Goal: Find contact information

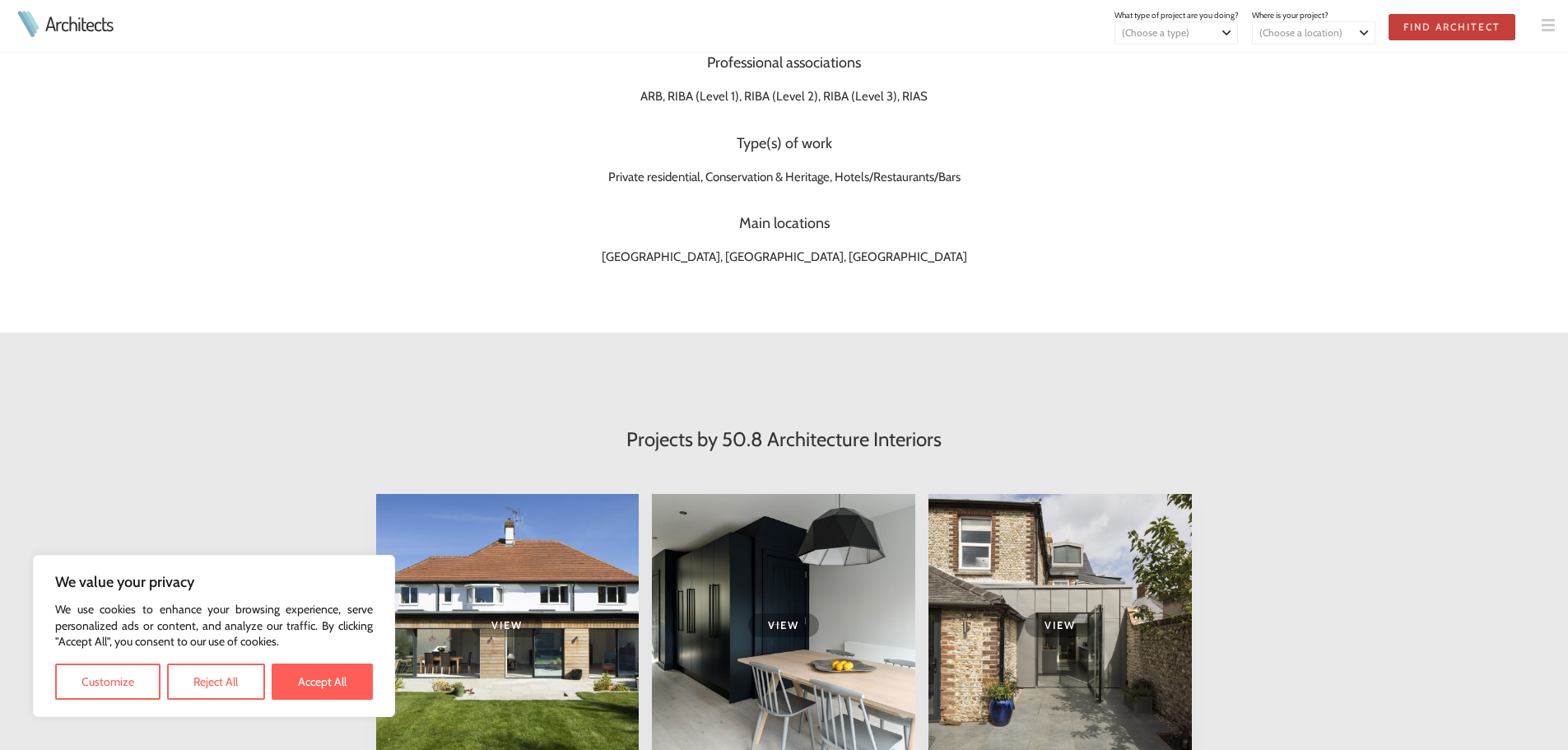
scroll to position [576, 0]
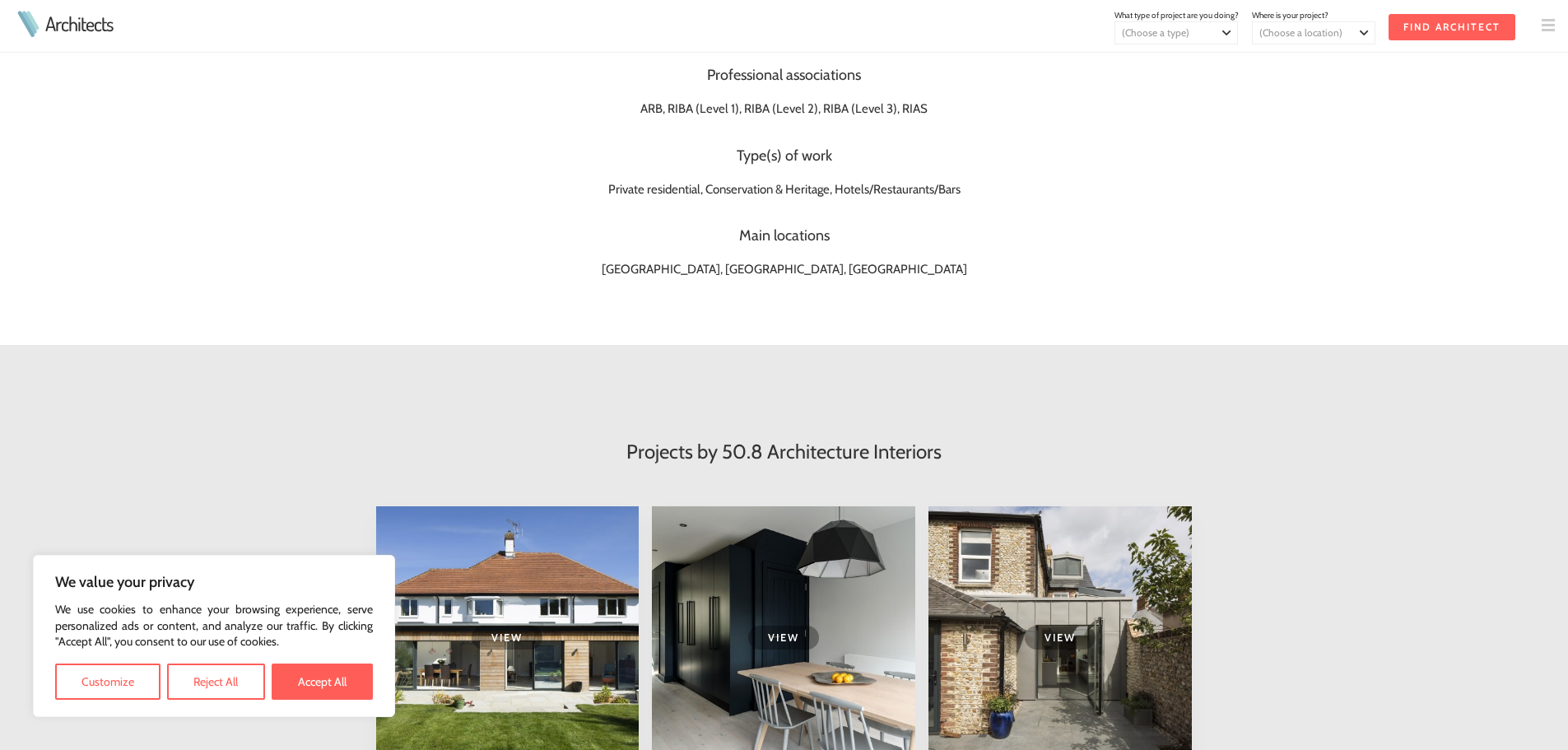
click at [1546, 22] on img at bounding box center [1548, 25] width 13 height 13
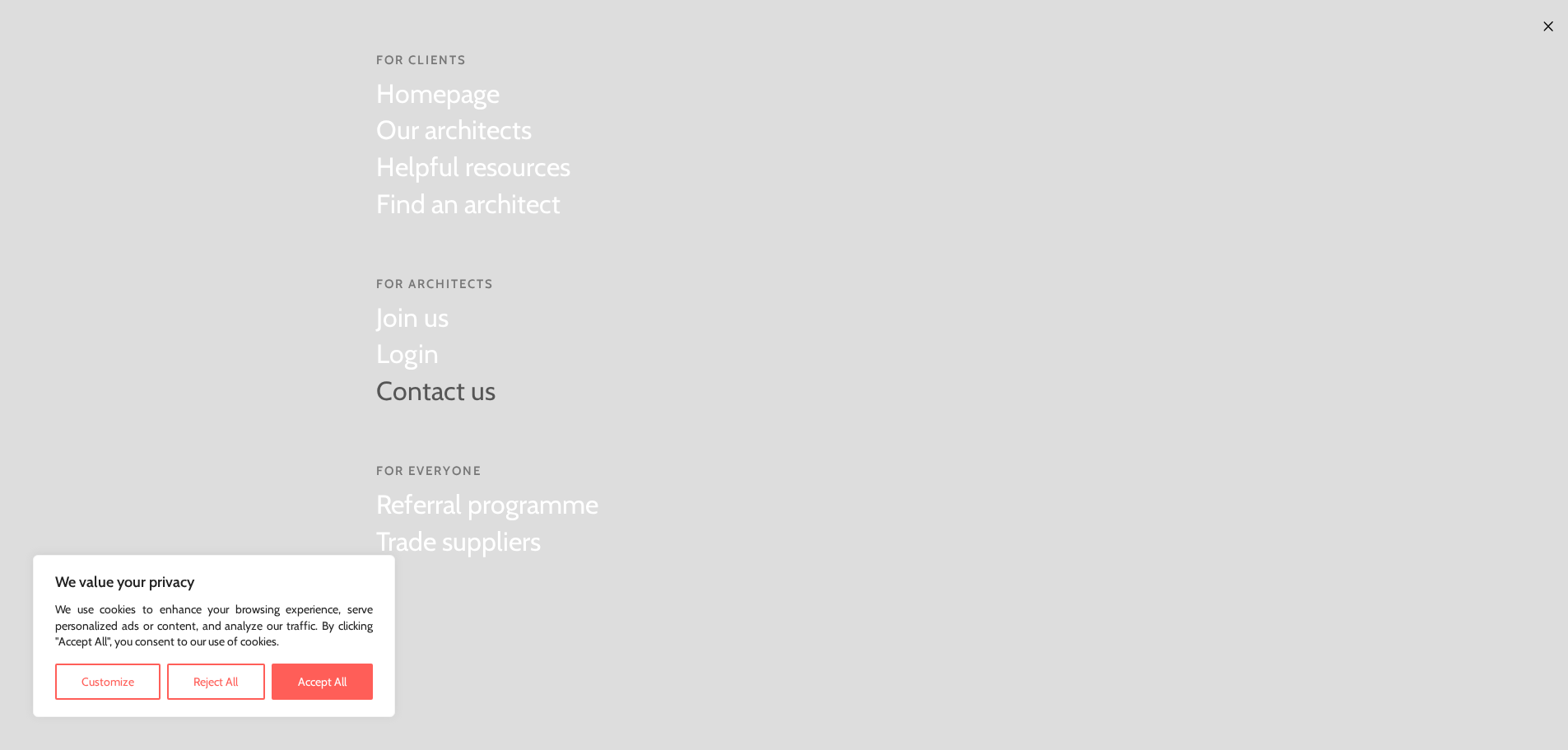
click at [409, 379] on link "Contact us" at bounding box center [435, 391] width 119 height 37
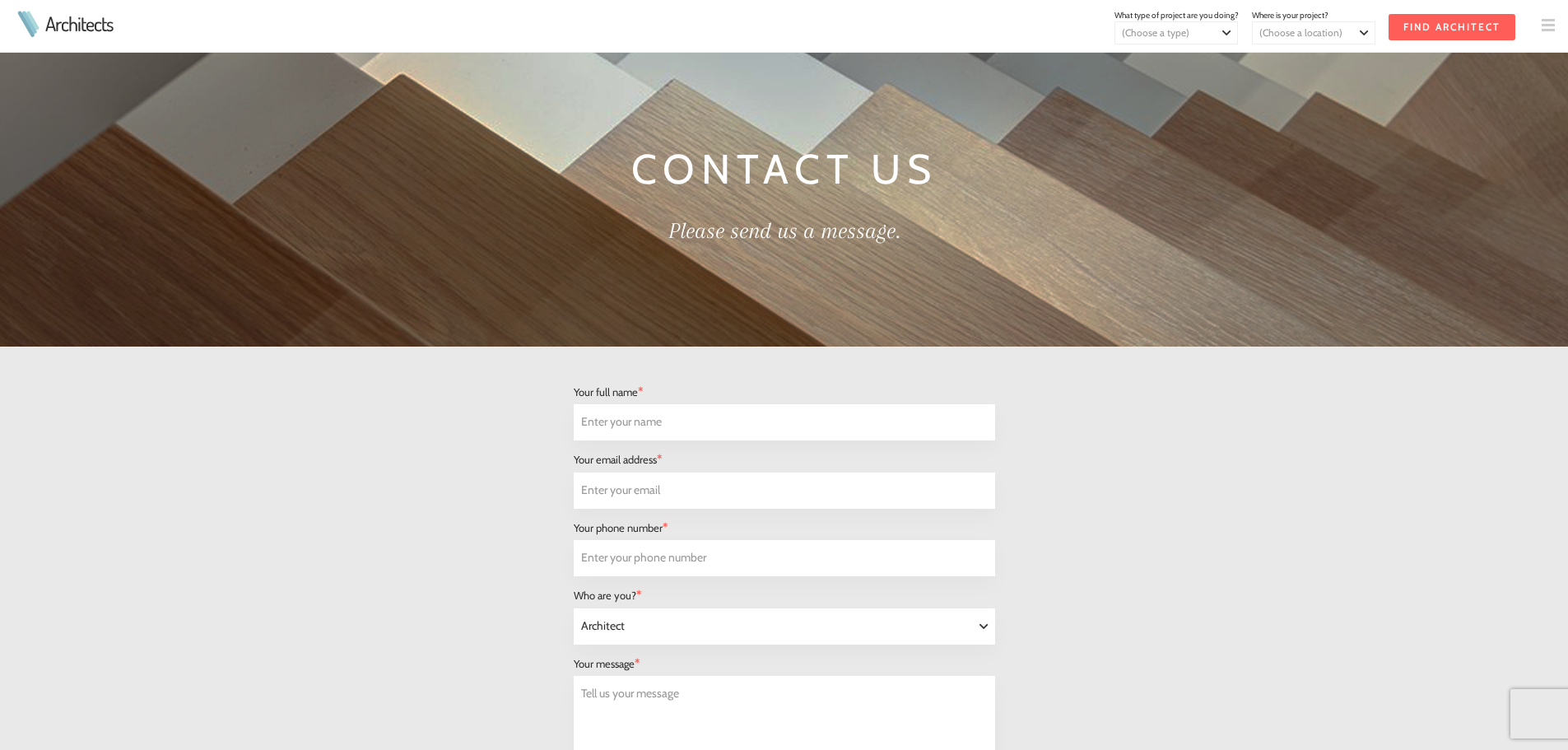
select select "Architect"
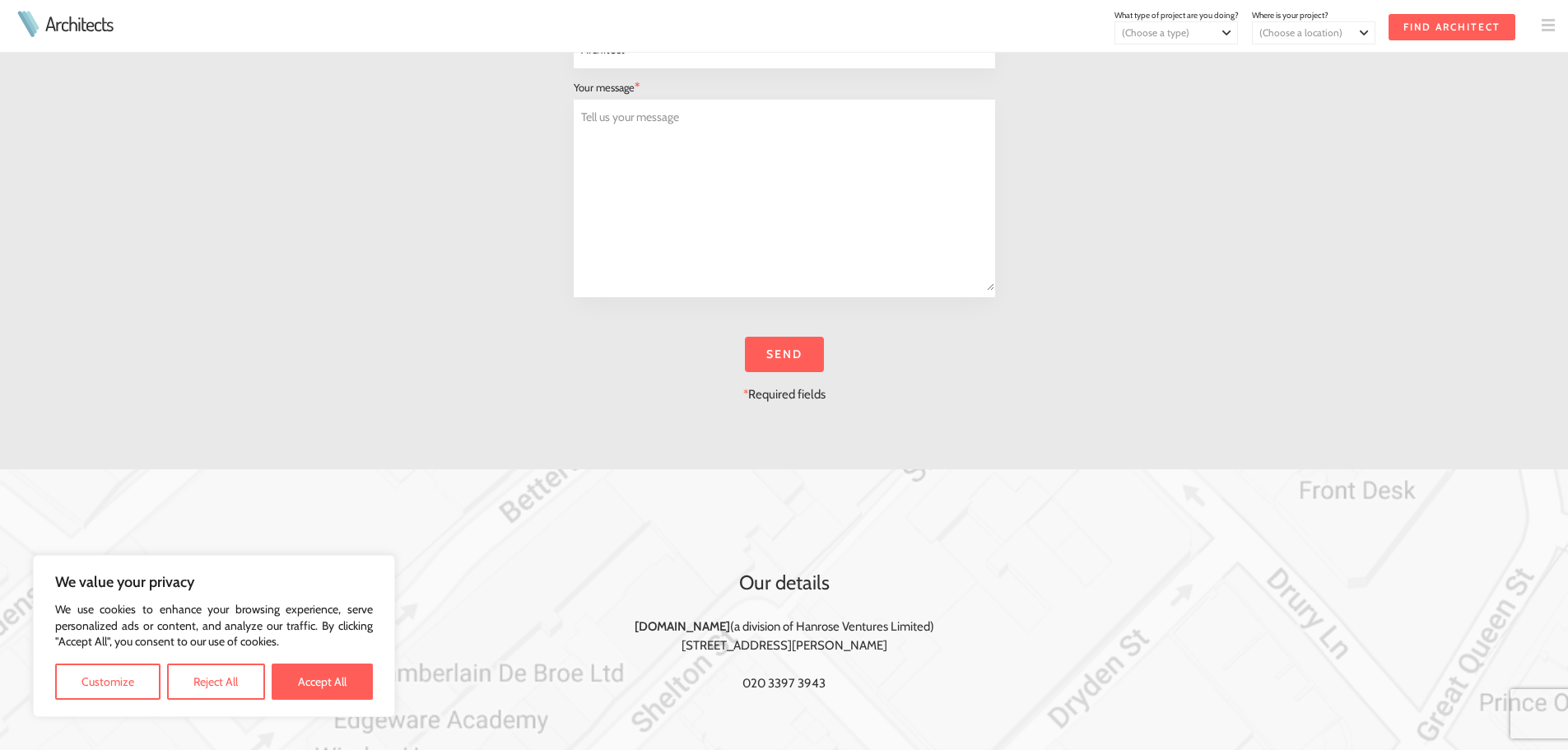
scroll to position [493, 0]
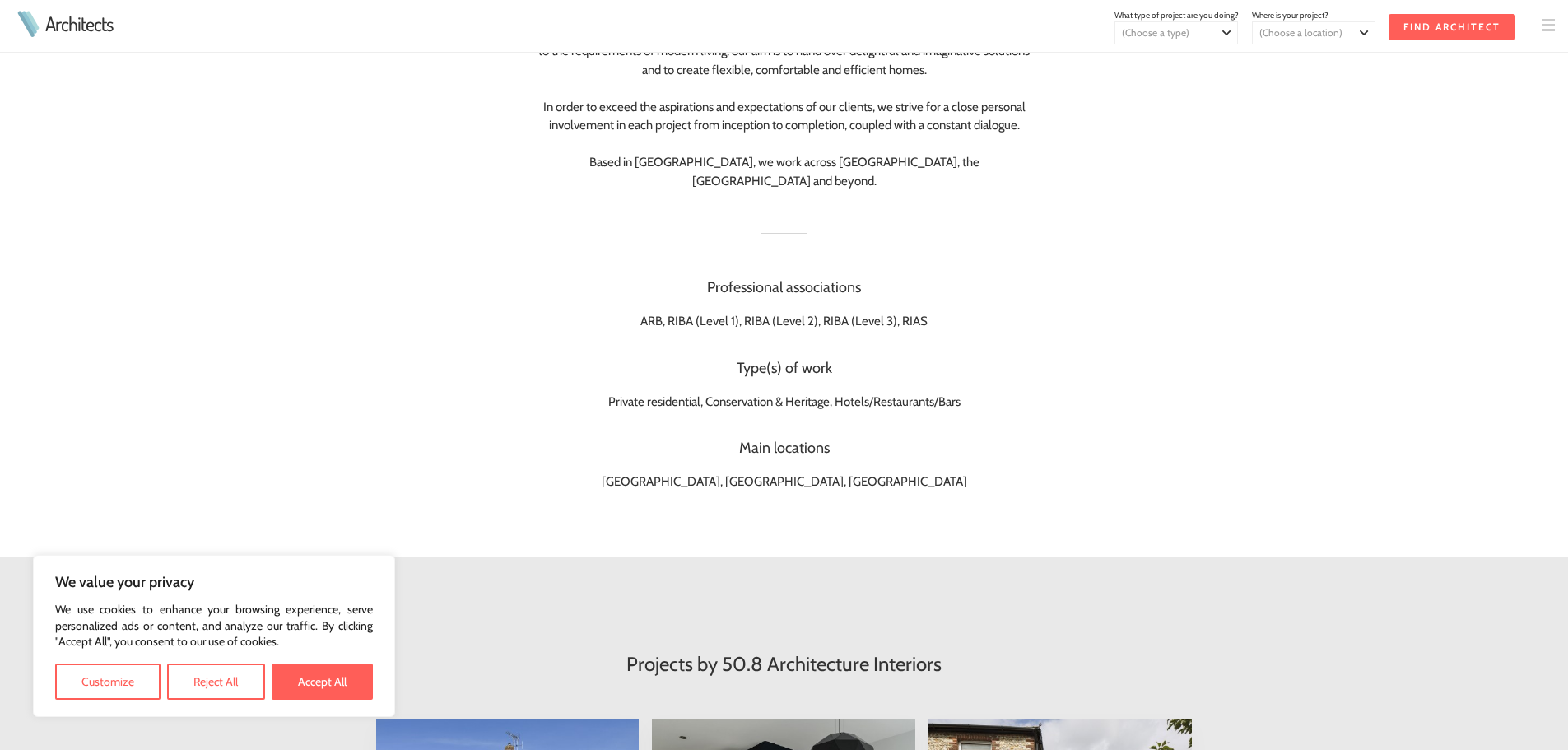
scroll to position [658, 0]
